Goal: Transaction & Acquisition: Purchase product/service

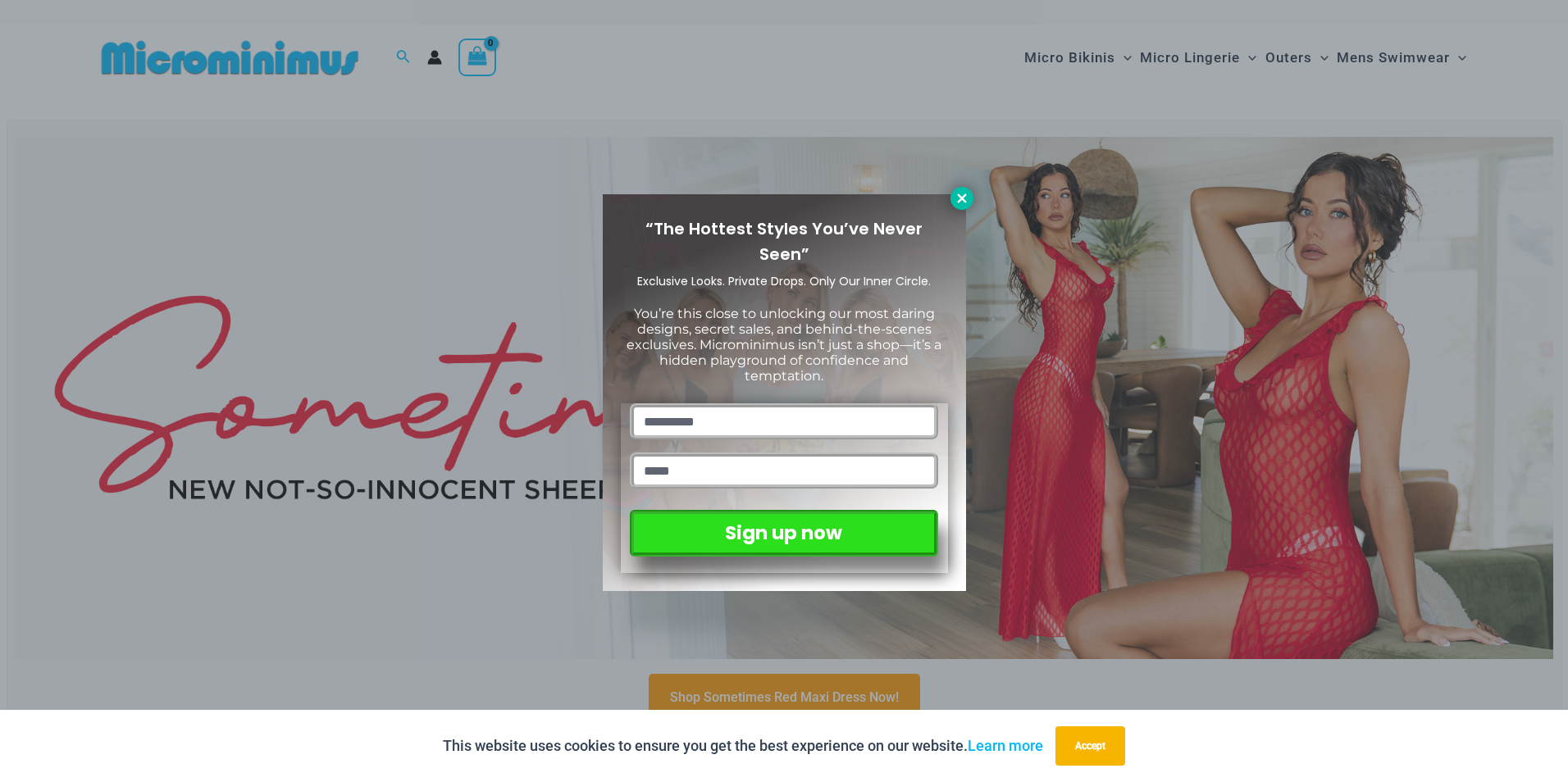
click at [955, 197] on icon at bounding box center [962, 198] width 15 height 15
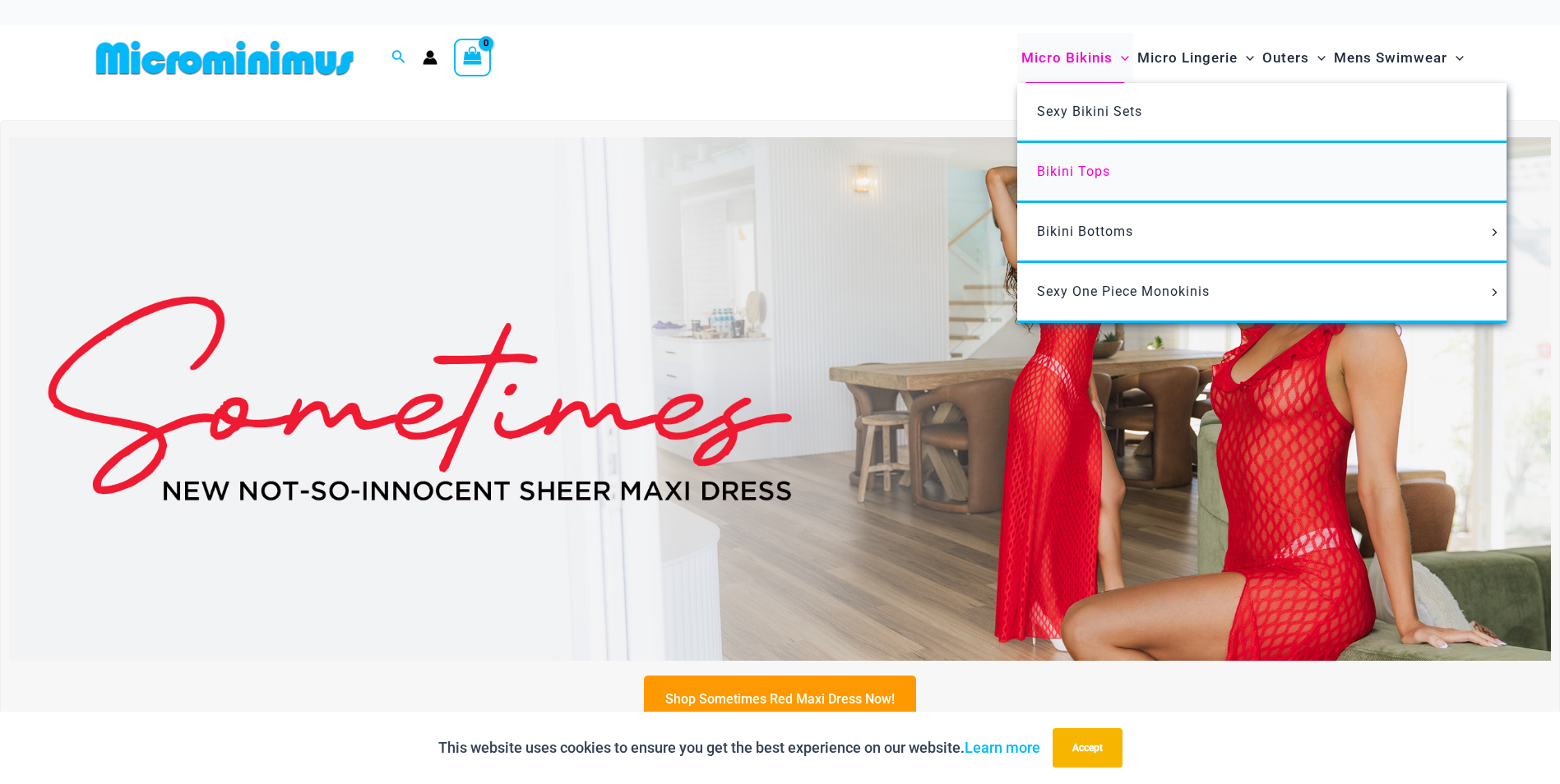
click at [1075, 171] on span "Bikini Tops" at bounding box center [1074, 171] width 73 height 16
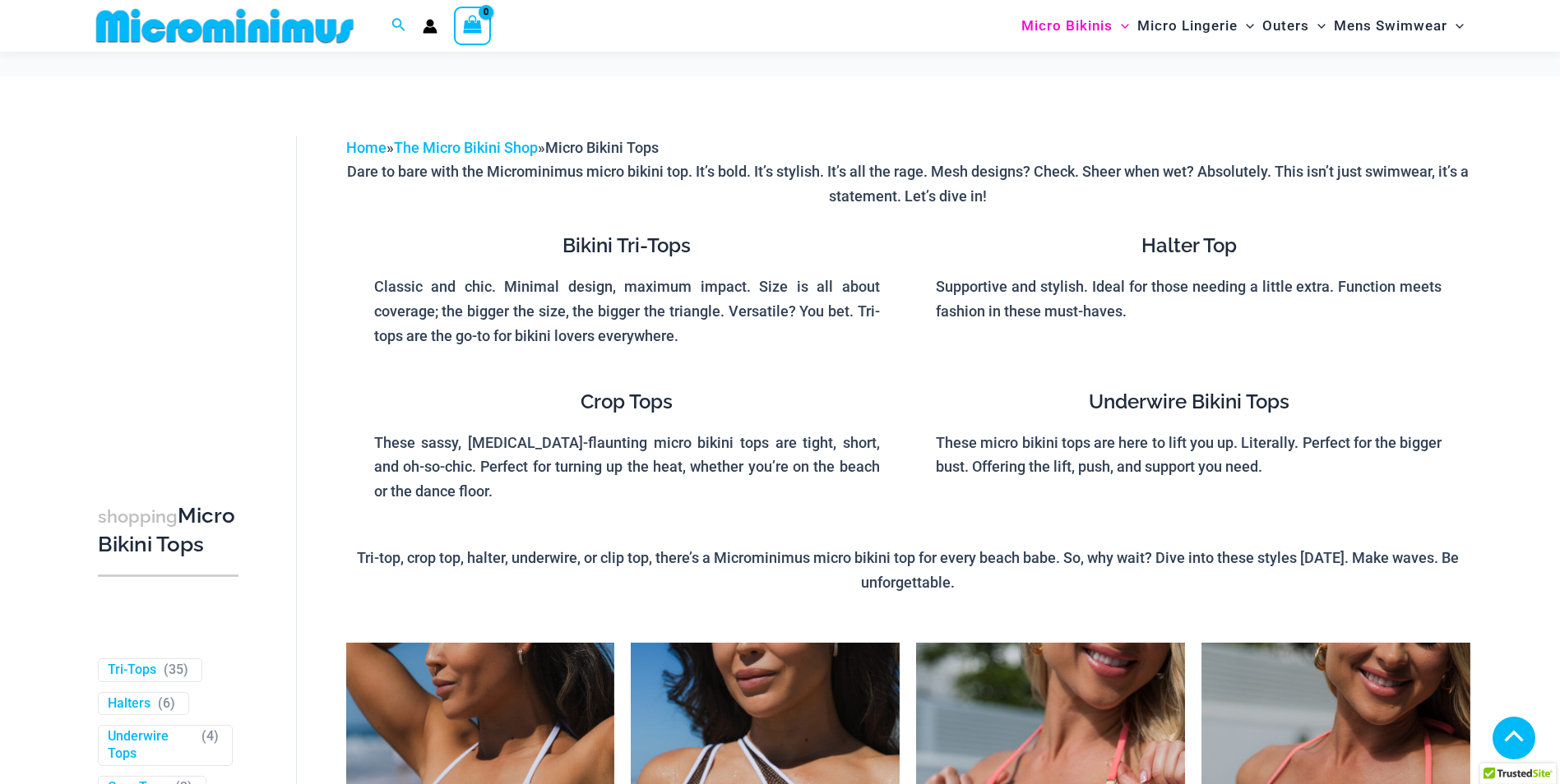
scroll to position [1104, 0]
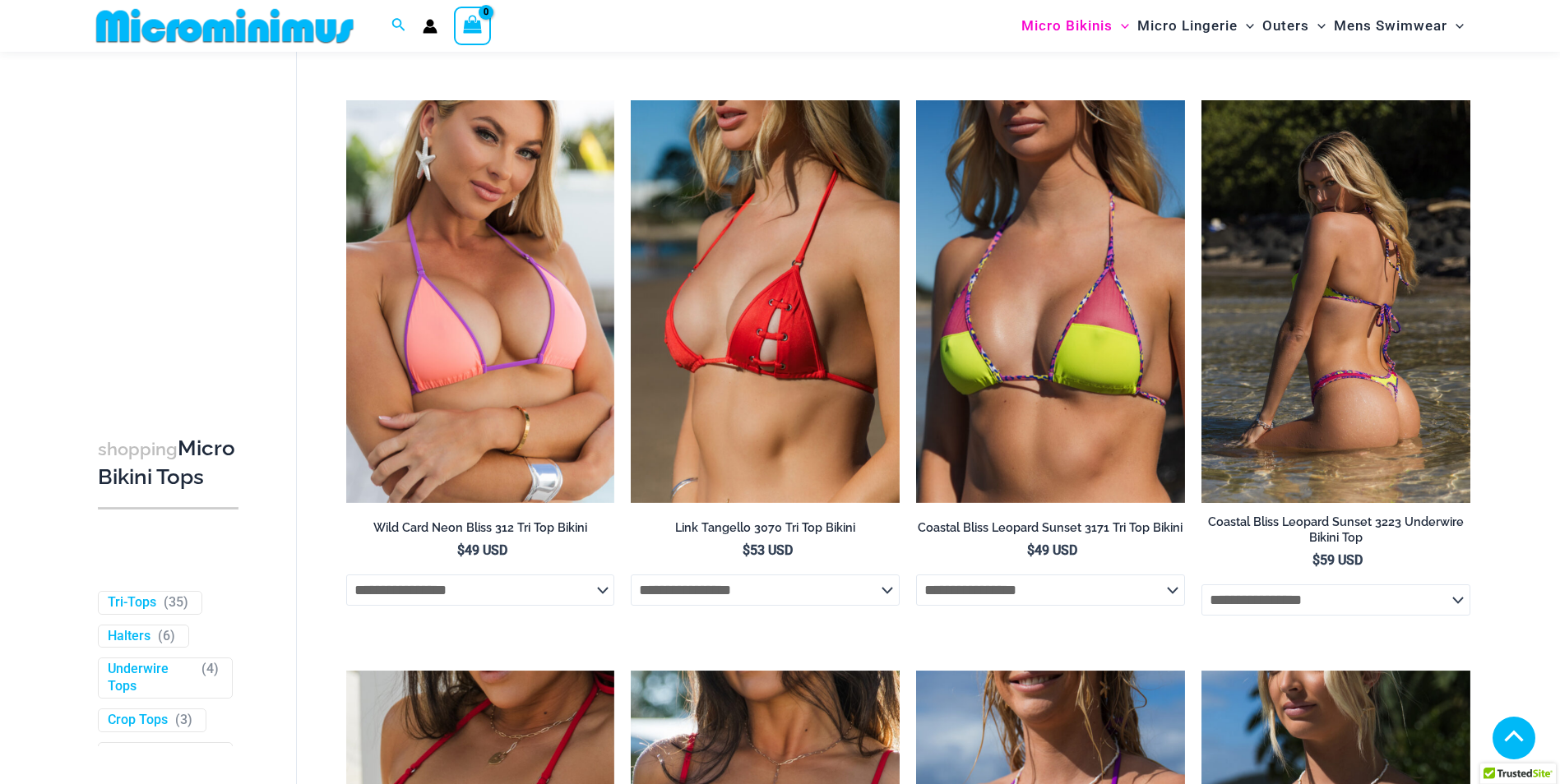
click at [1363, 316] on img at bounding box center [1336, 302] width 269 height 403
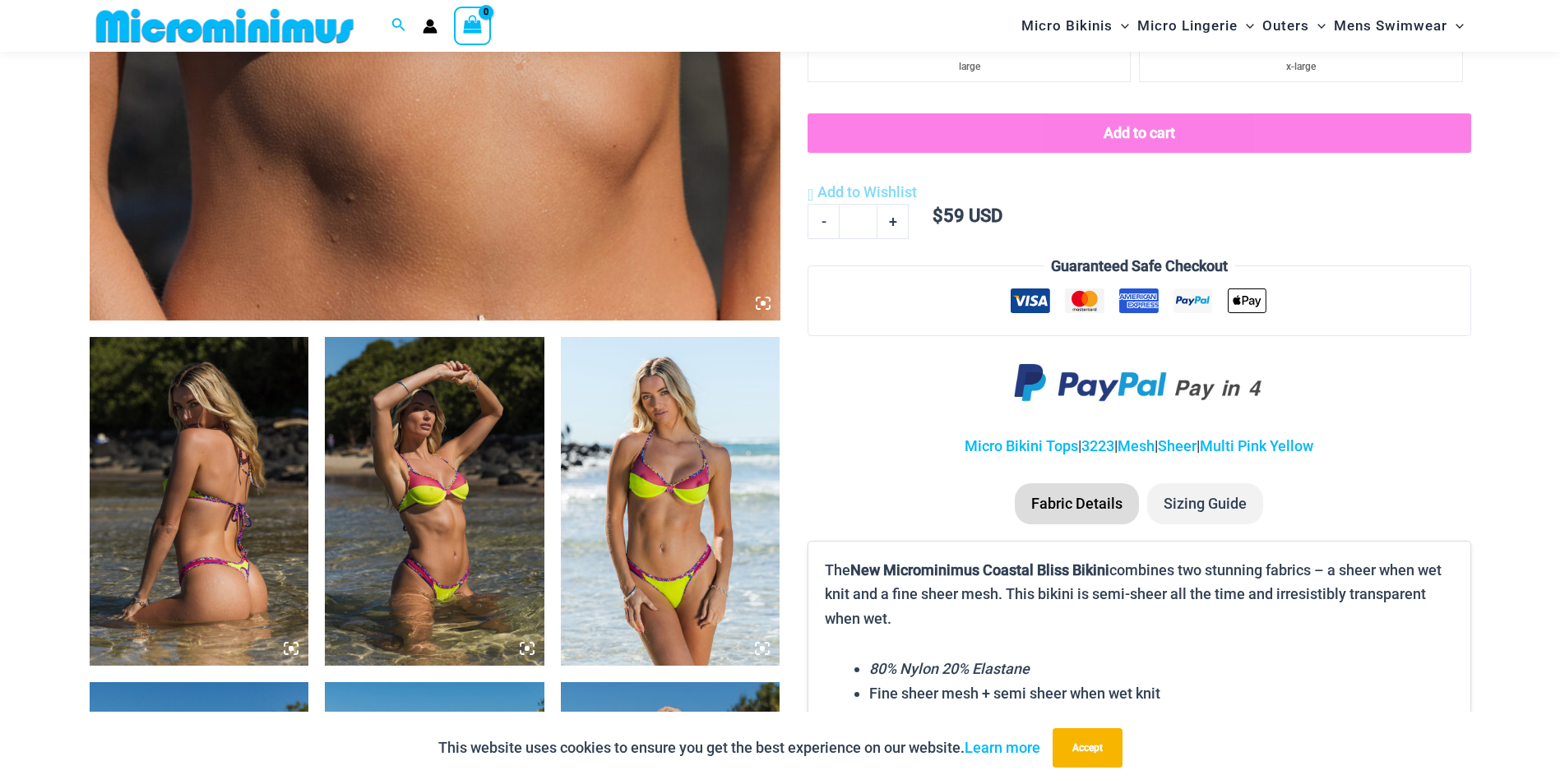
scroll to position [894, 0]
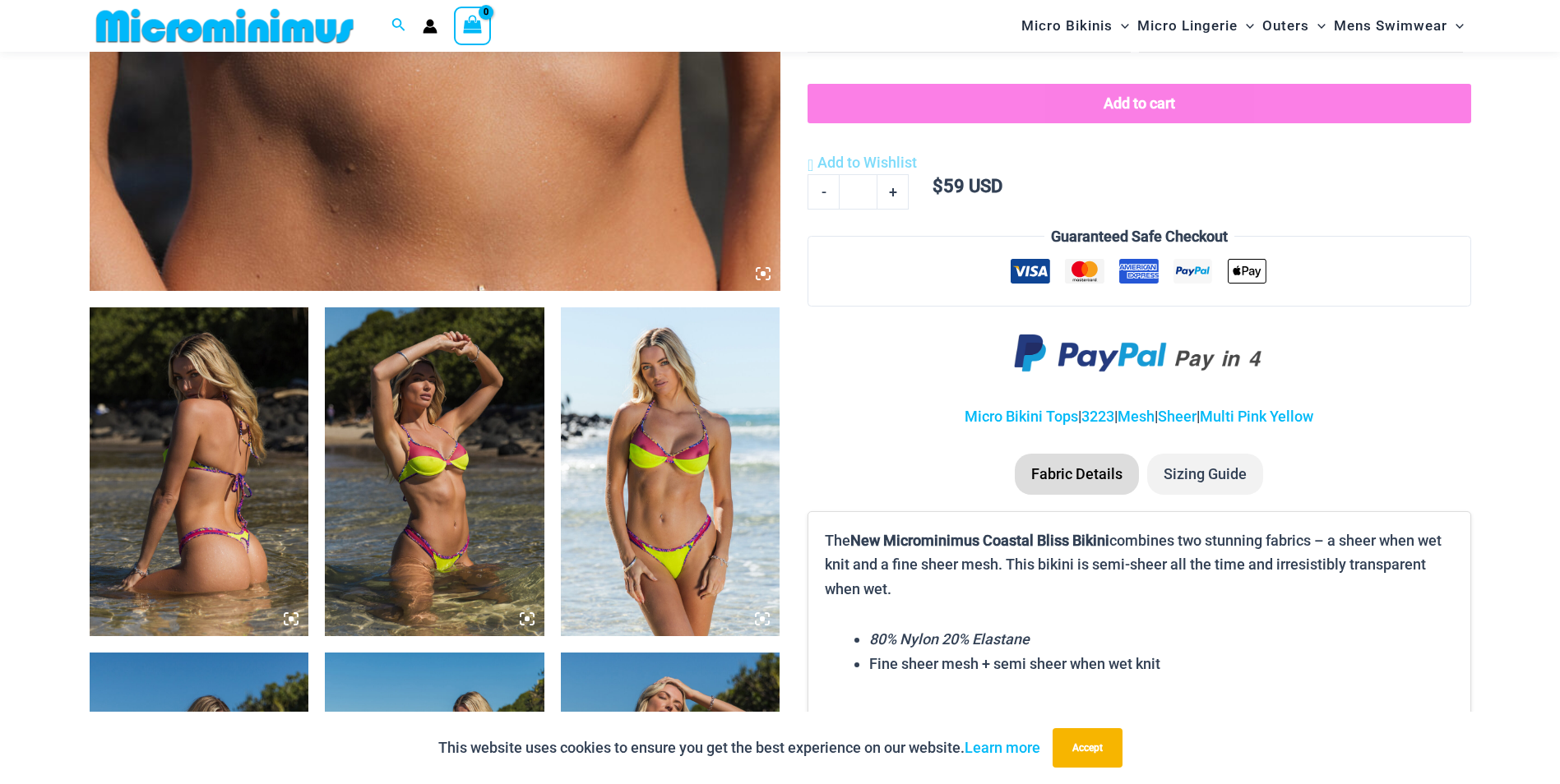
click at [445, 524] on img at bounding box center [434, 471] width 220 height 329
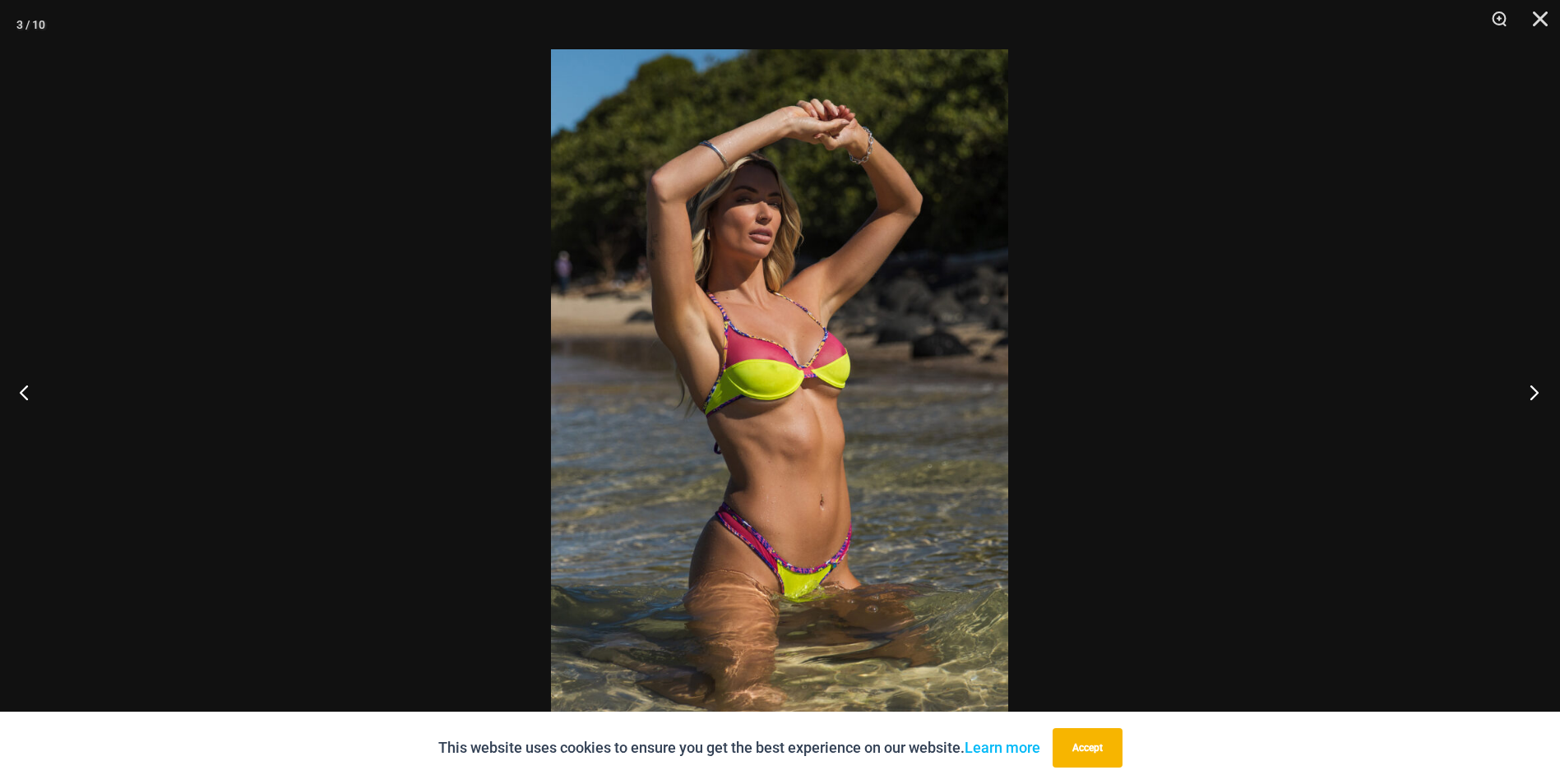
click at [1535, 395] on button "Next" at bounding box center [1529, 392] width 62 height 82
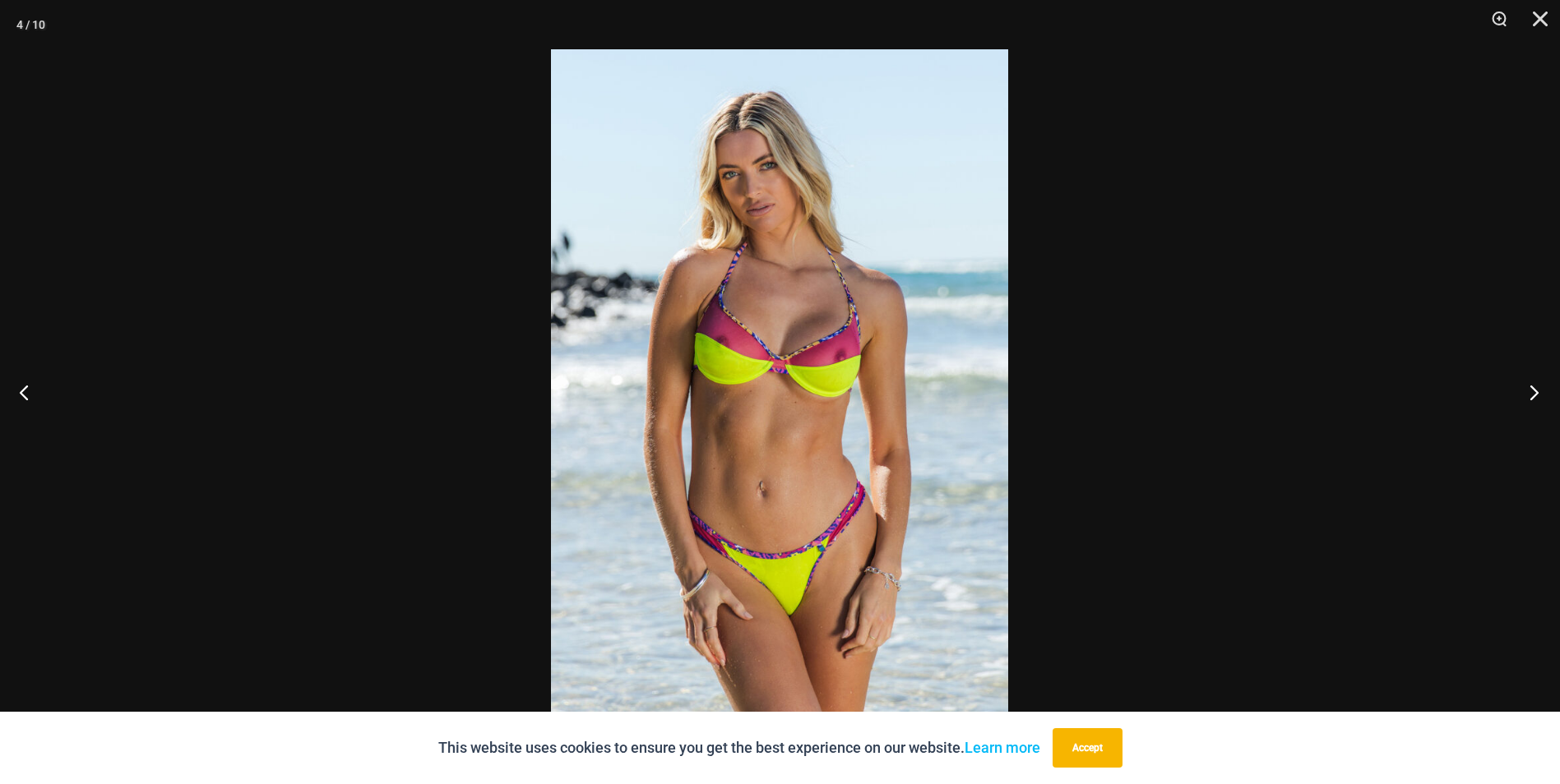
click at [1535, 395] on button "Next" at bounding box center [1529, 392] width 62 height 82
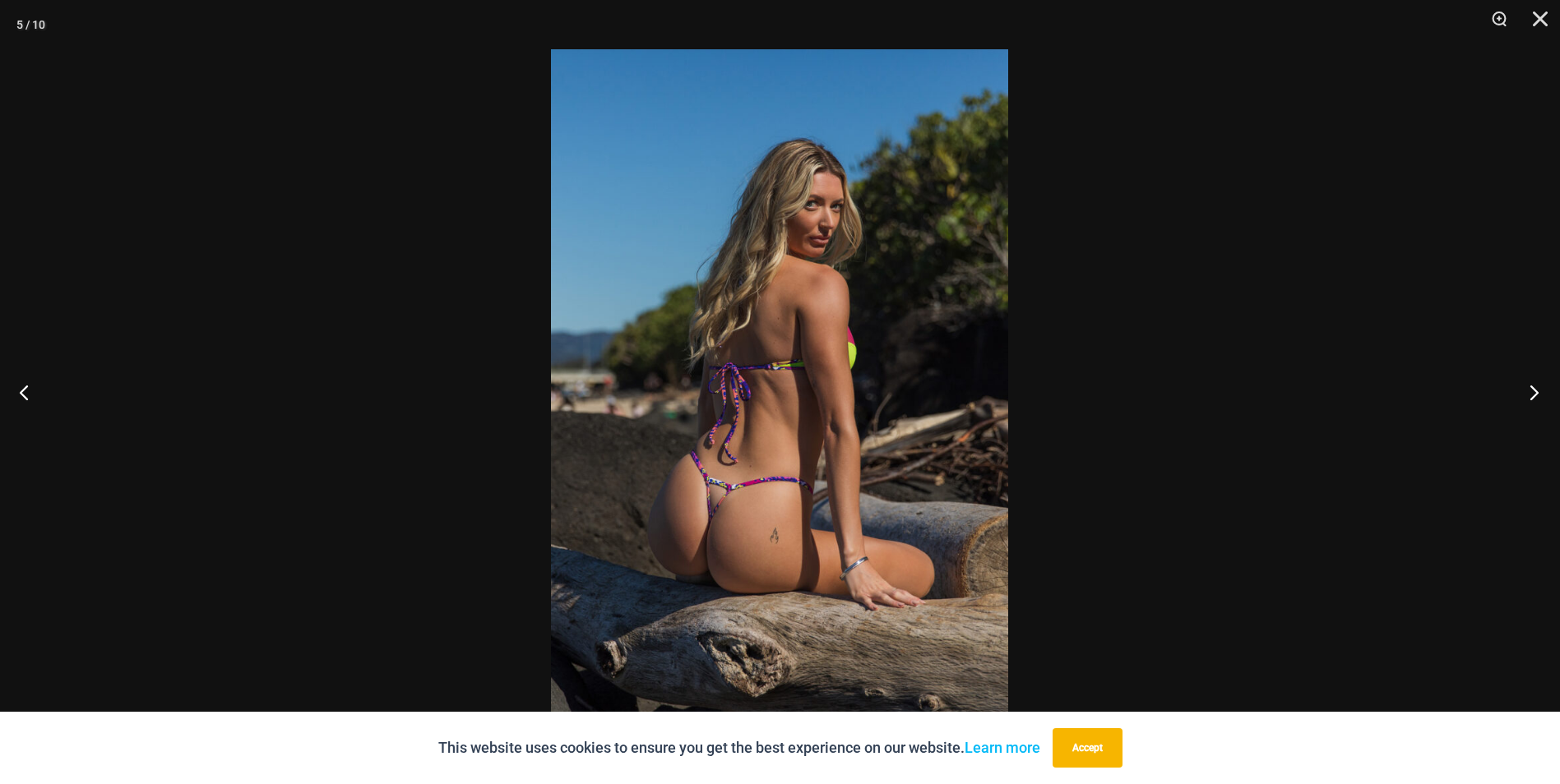
click at [1535, 395] on button "Next" at bounding box center [1529, 392] width 62 height 82
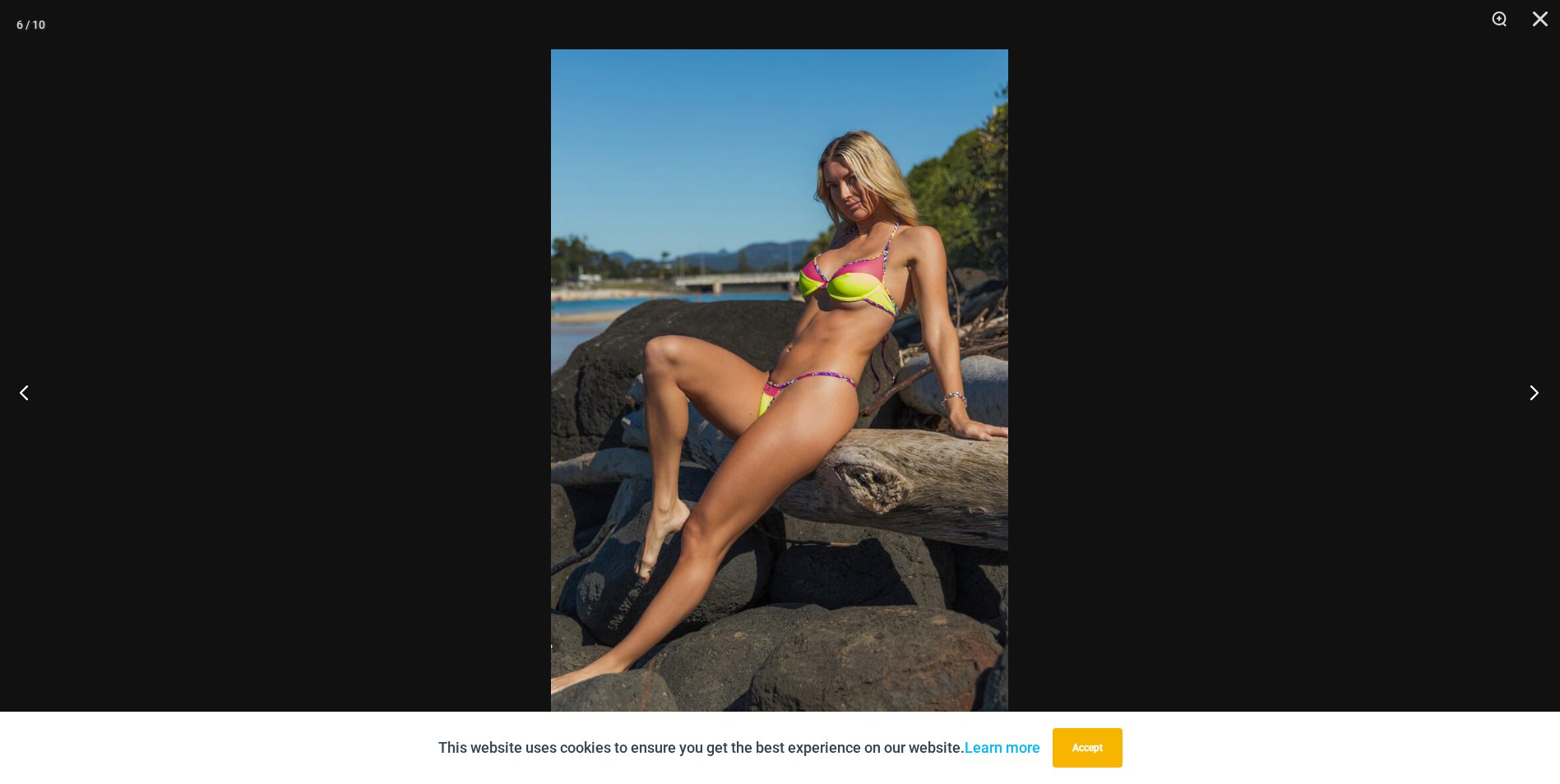
click at [1535, 395] on button "Next" at bounding box center [1529, 392] width 62 height 82
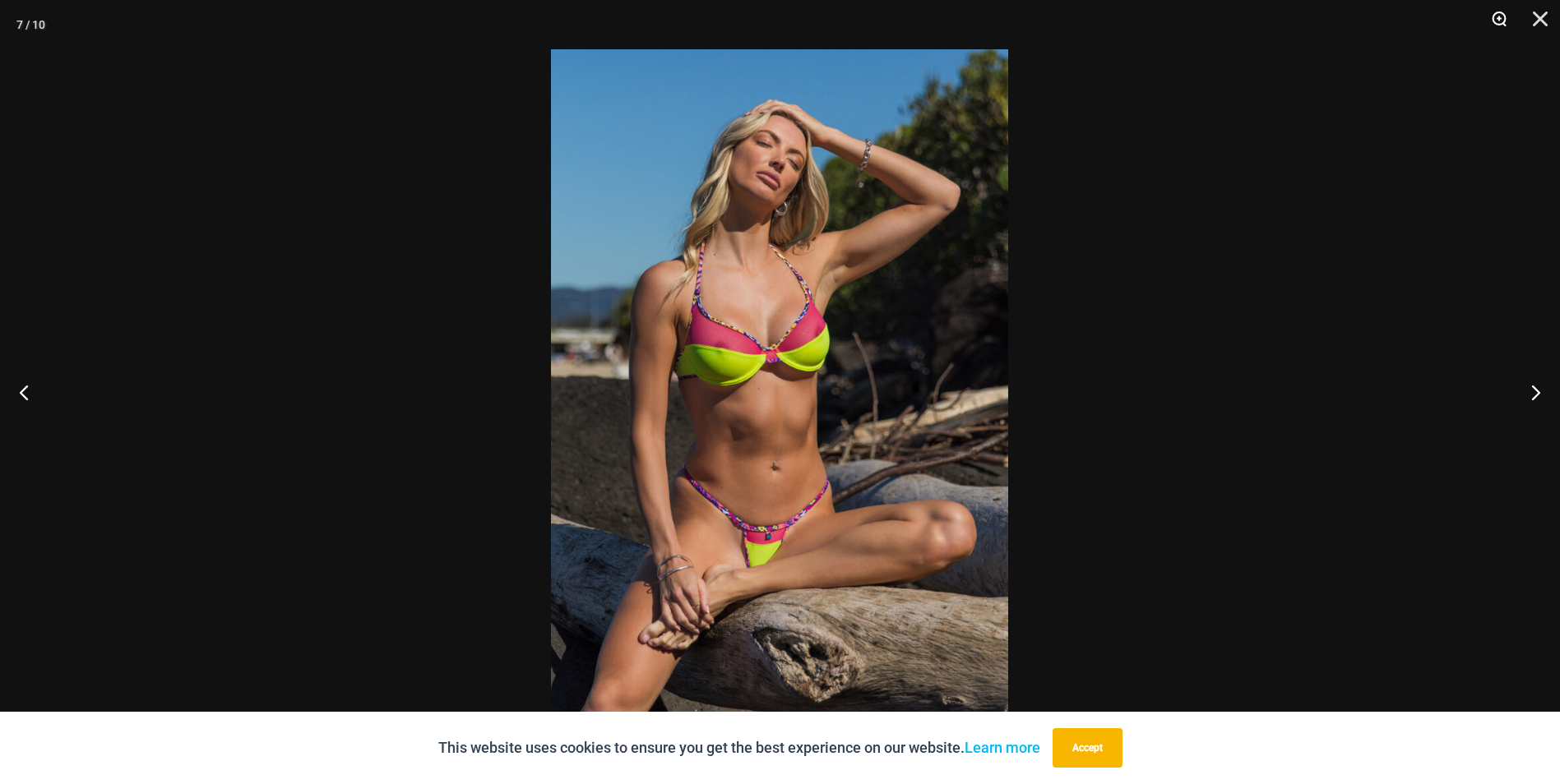
click at [1480, 15] on button "Zoom" at bounding box center [1493, 24] width 41 height 49
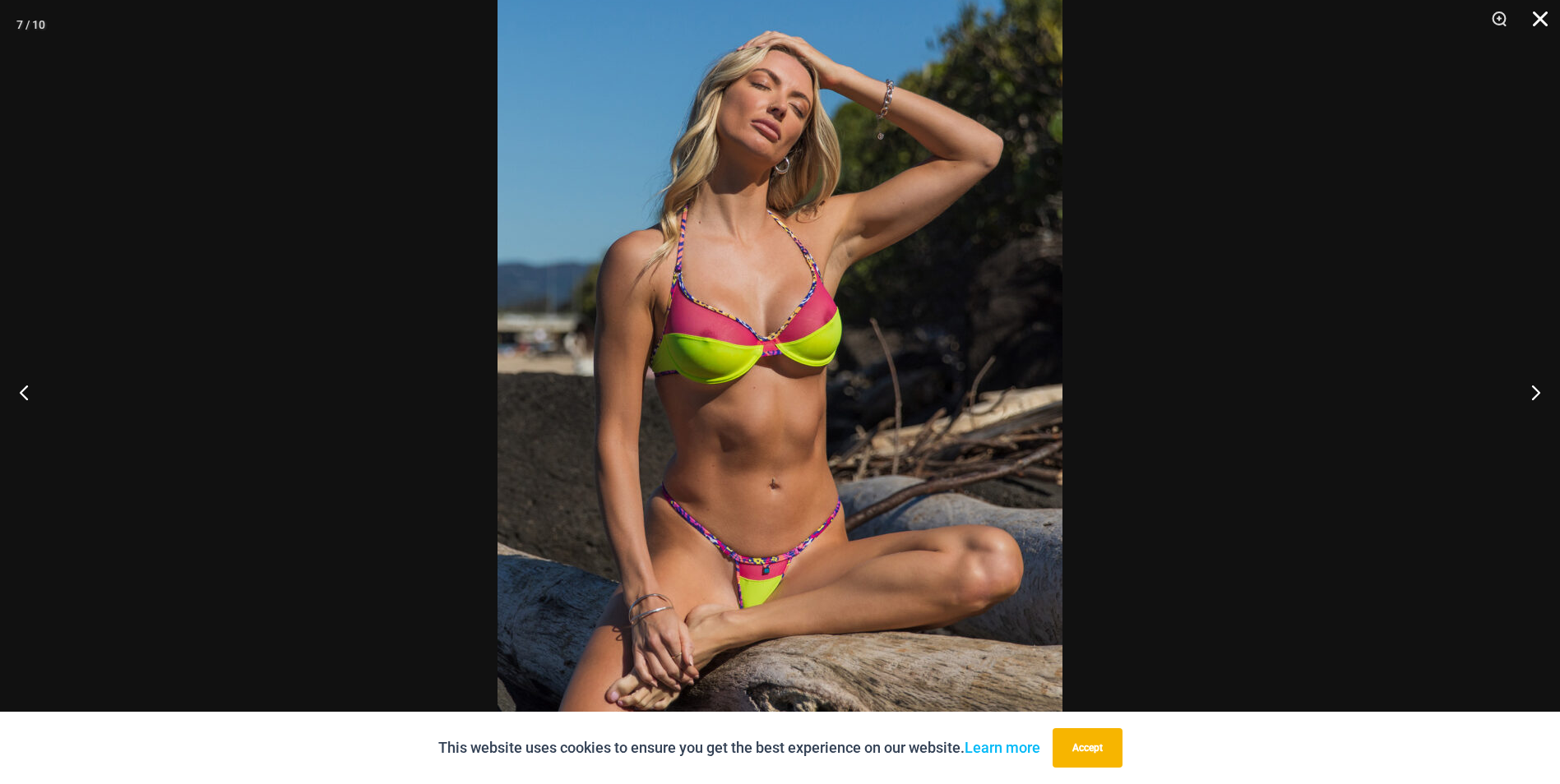
click at [1539, 18] on button "Close" at bounding box center [1534, 24] width 41 height 49
